Goal: Check status: Check status

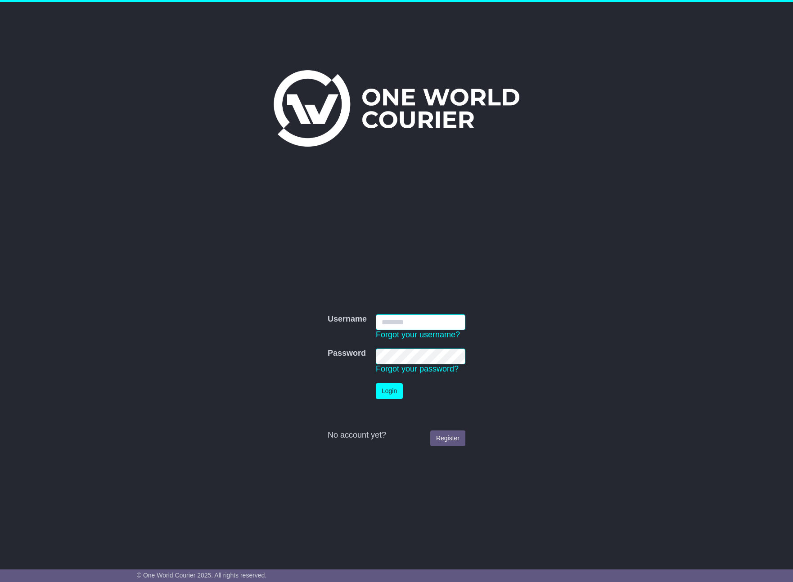
click at [0, 573] on com-1password-button at bounding box center [0, 573] width 0 height 0
type input "**********"
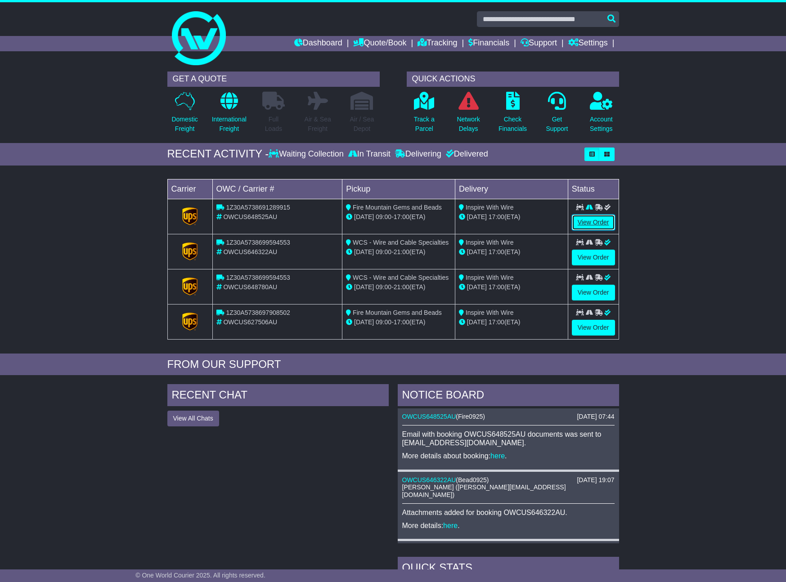
click at [587, 219] on link "View Order" at bounding box center [593, 223] width 43 height 16
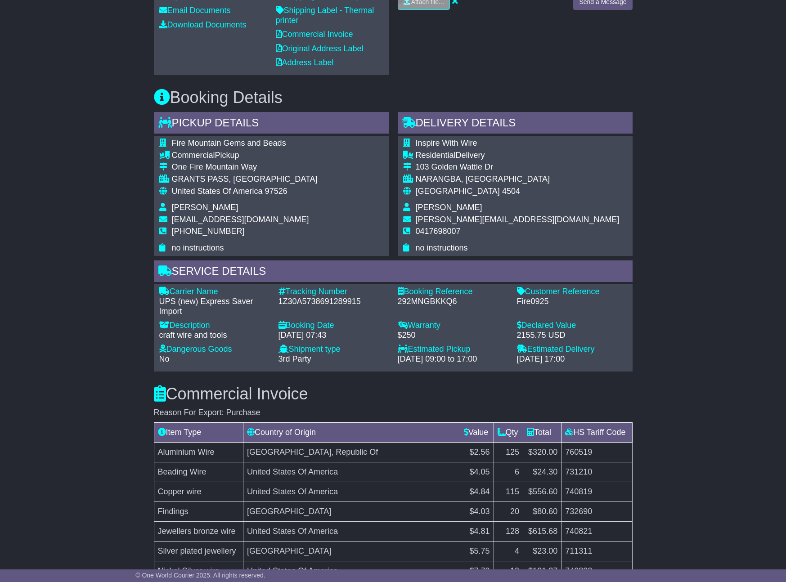
scroll to position [99, 0]
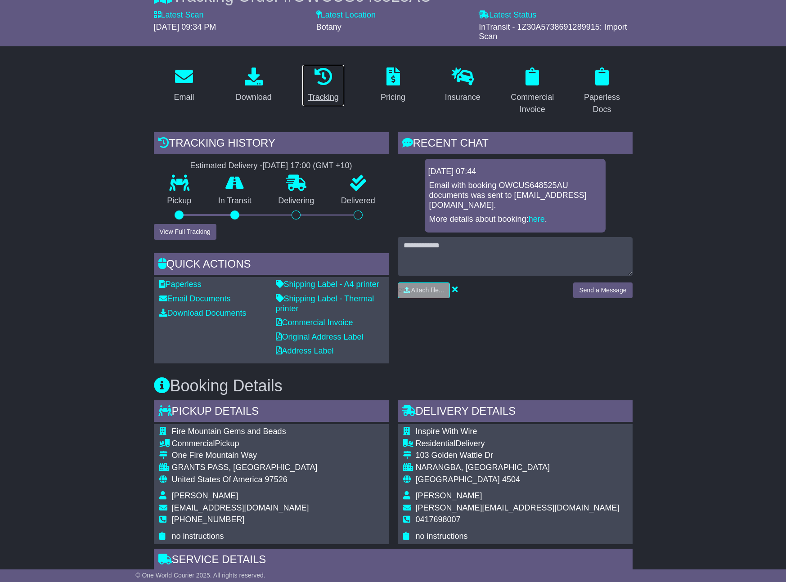
click at [321, 92] on div "Tracking" at bounding box center [323, 97] width 31 height 12
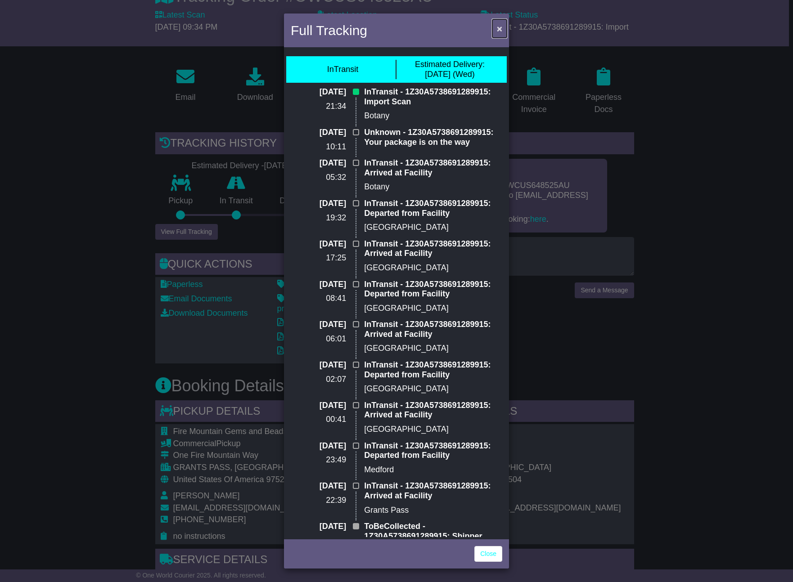
click at [500, 29] on span "×" at bounding box center [499, 28] width 5 height 10
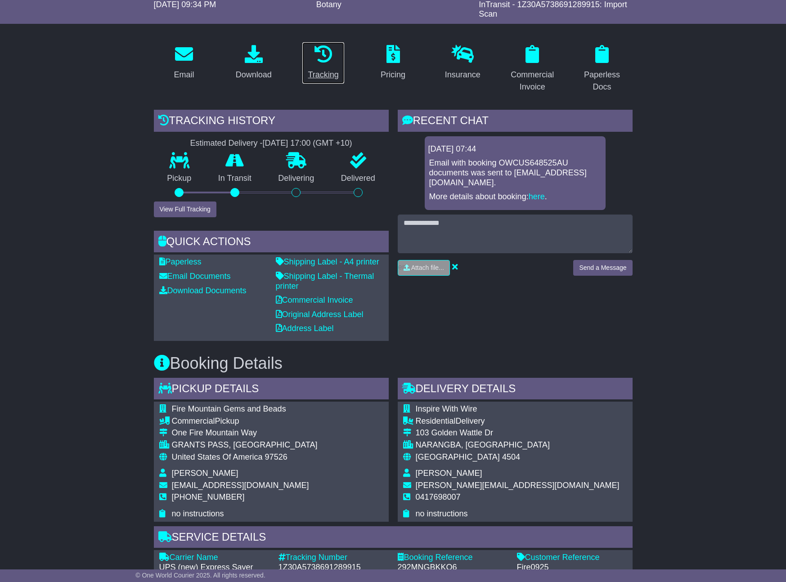
scroll to position [0, 0]
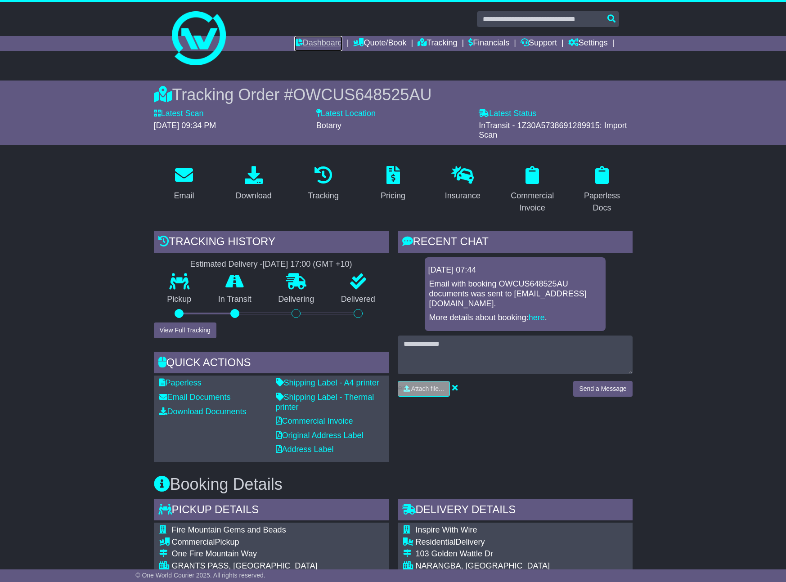
click at [311, 42] on link "Dashboard" at bounding box center [318, 43] width 48 height 15
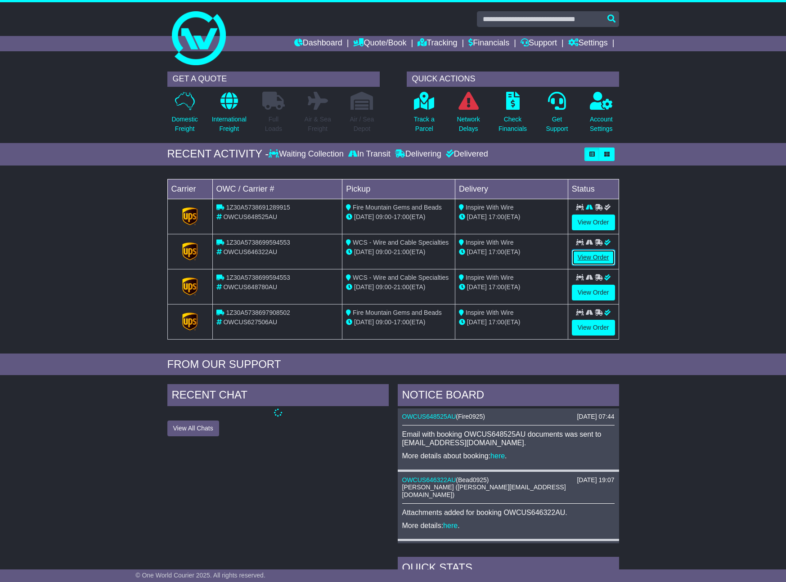
click at [591, 255] on link "View Order" at bounding box center [593, 258] width 43 height 16
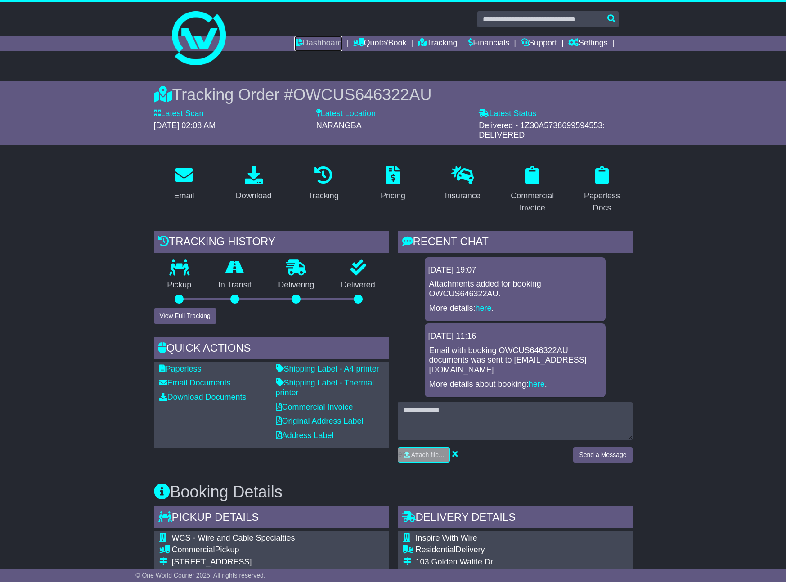
click at [313, 41] on link "Dashboard" at bounding box center [318, 43] width 48 height 15
